Goal: Information Seeking & Learning: Find specific fact

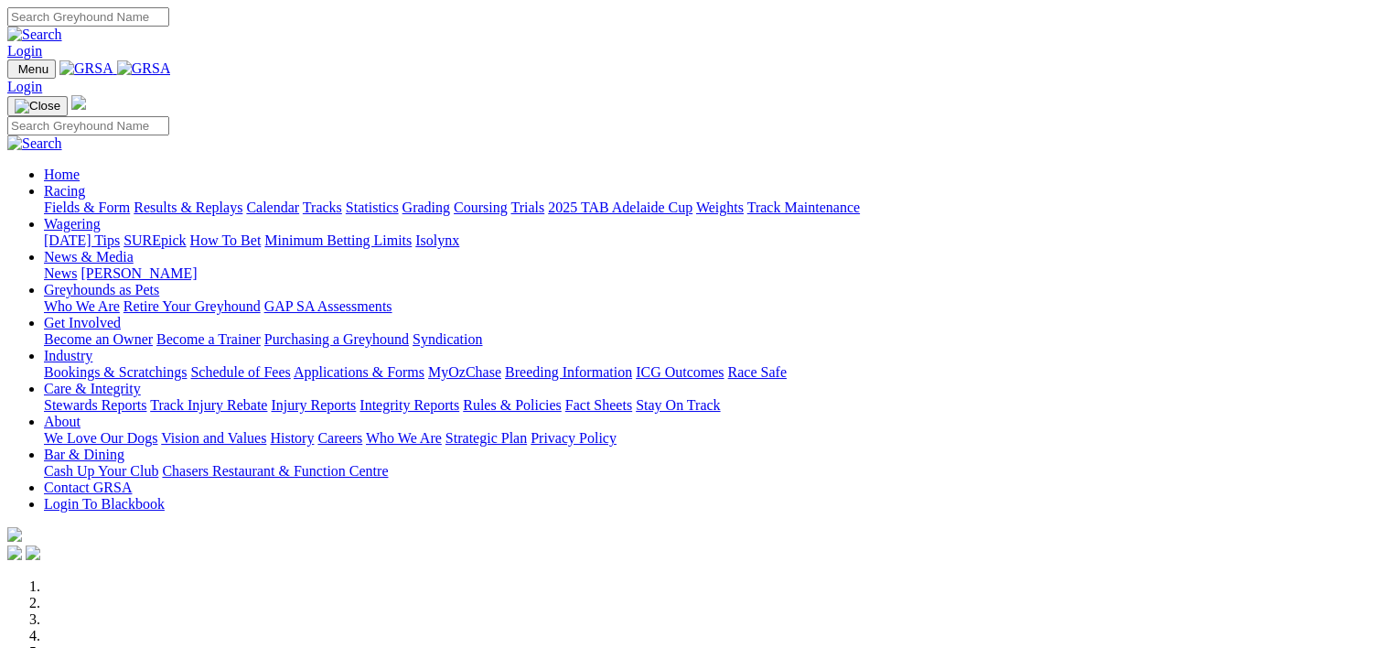
click at [169, 25] on input "Search" at bounding box center [88, 16] width 162 height 19
type input "darcy dakota"
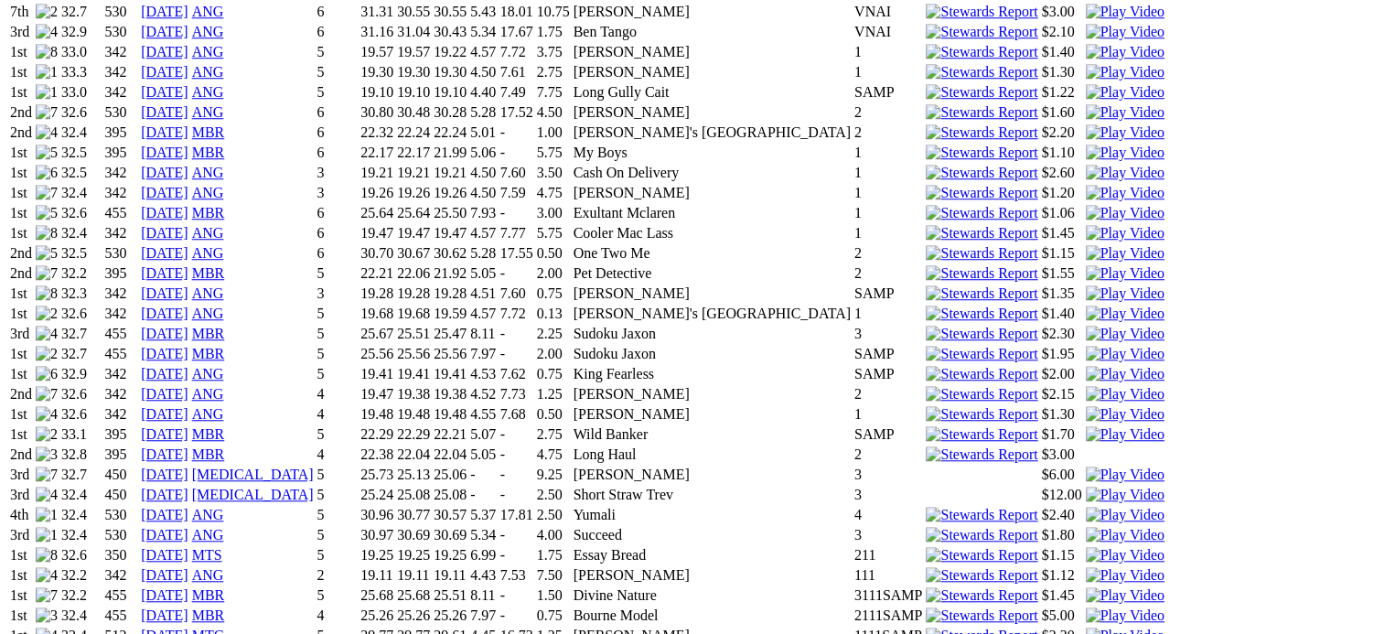
scroll to position [1508, 0]
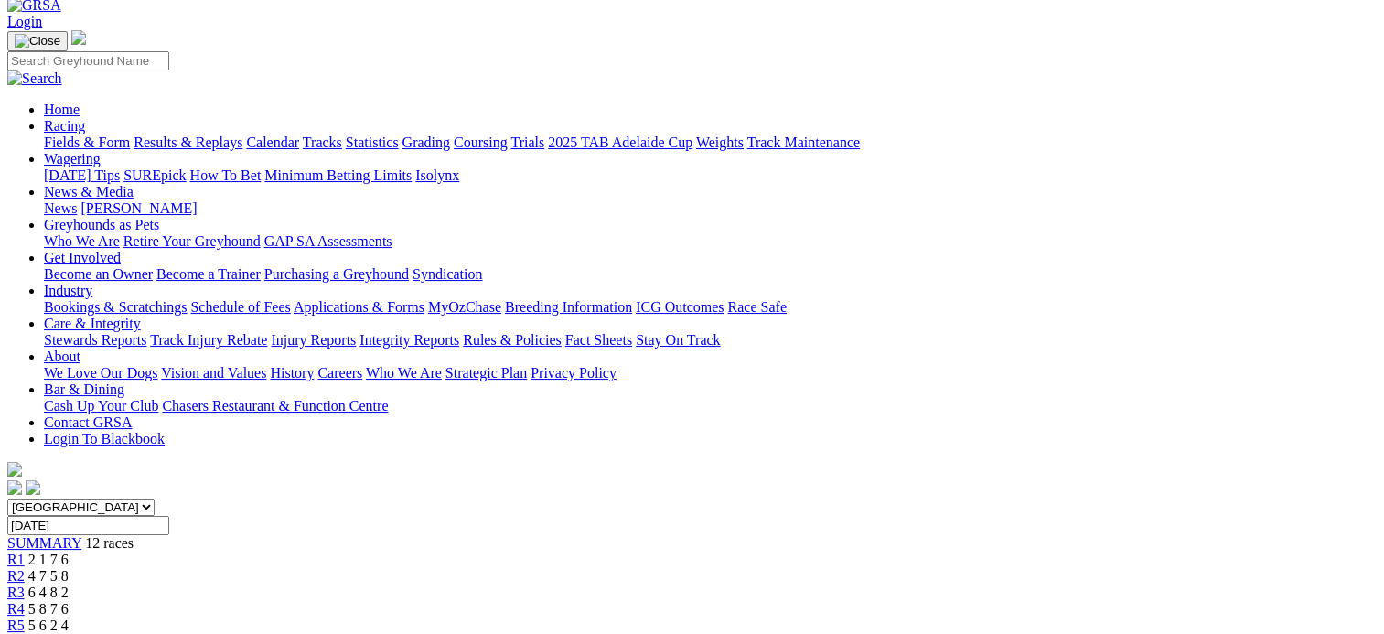
scroll to position [99, 0]
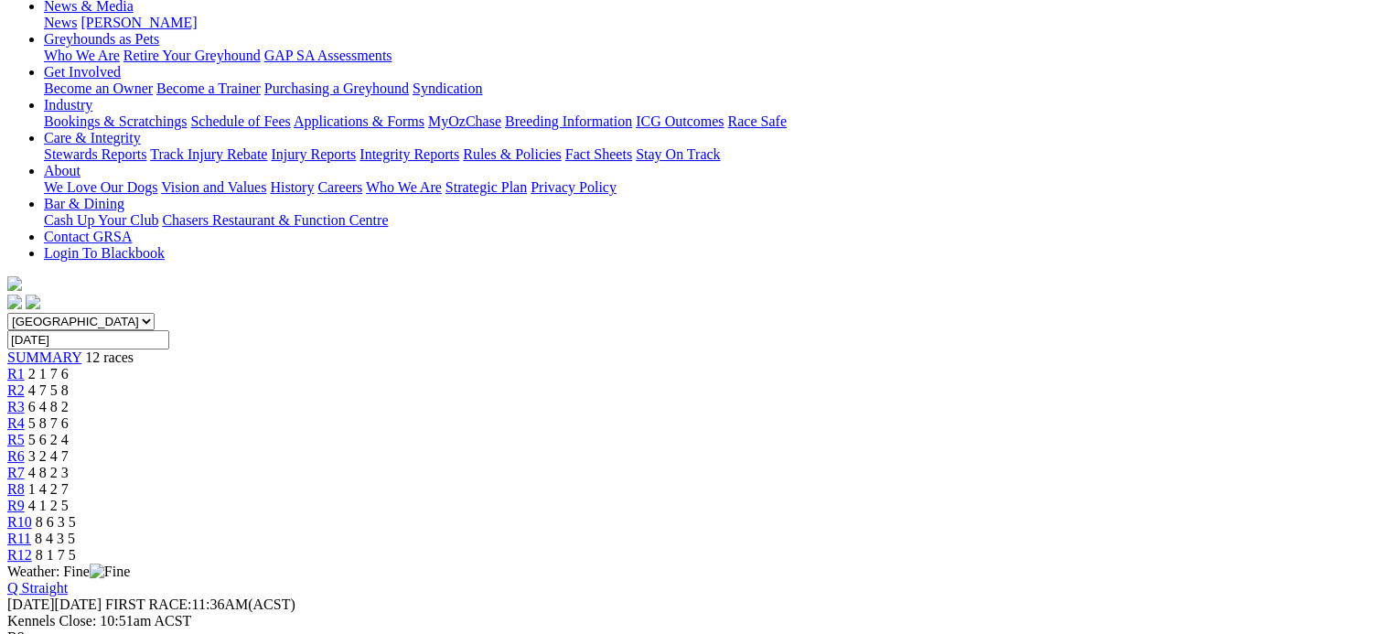
scroll to position [285, 0]
